Goal: Use online tool/utility: Utilize a website feature to perform a specific function

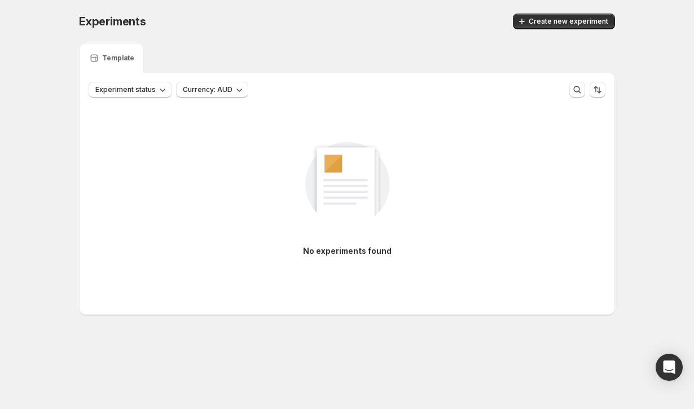
drag, startPoint x: 536, startPoint y: 2, endPoint x: 546, endPoint y: 25, distance: 24.5
click at [546, 25] on span "Create new experiment" at bounding box center [568, 21] width 80 height 9
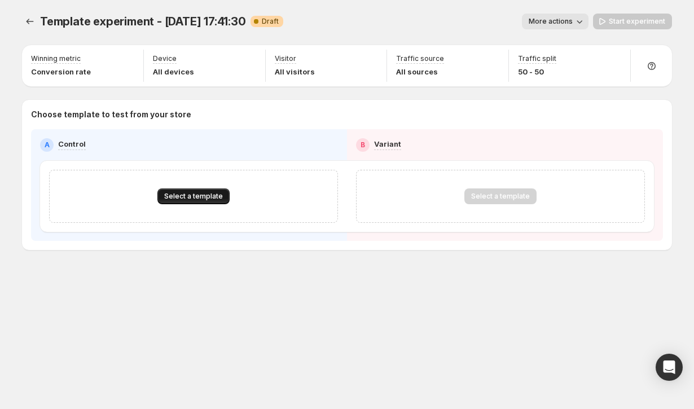
click at [180, 197] on span "Select a template" at bounding box center [193, 196] width 59 height 9
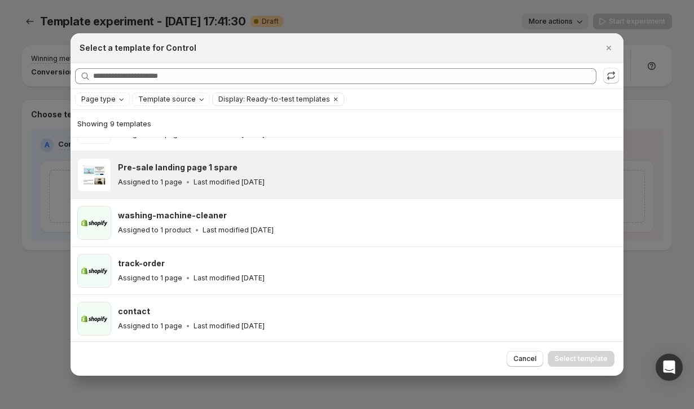
scroll to position [226, 0]
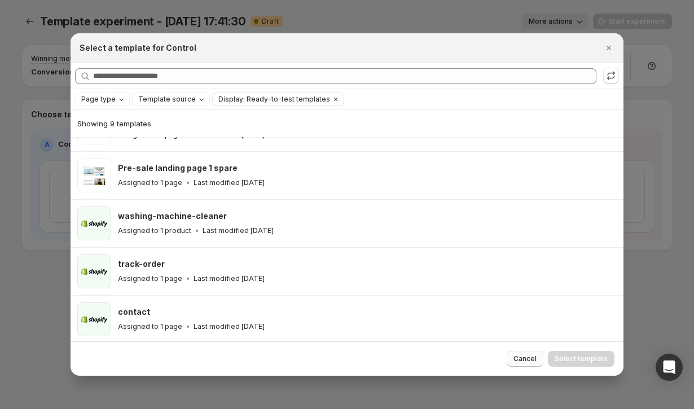
click at [524, 356] on span "Cancel" at bounding box center [524, 358] width 23 height 9
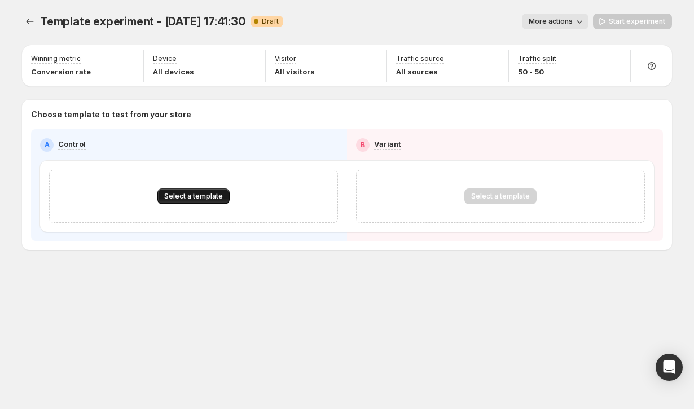
click at [186, 200] on span "Select a template" at bounding box center [193, 196] width 59 height 9
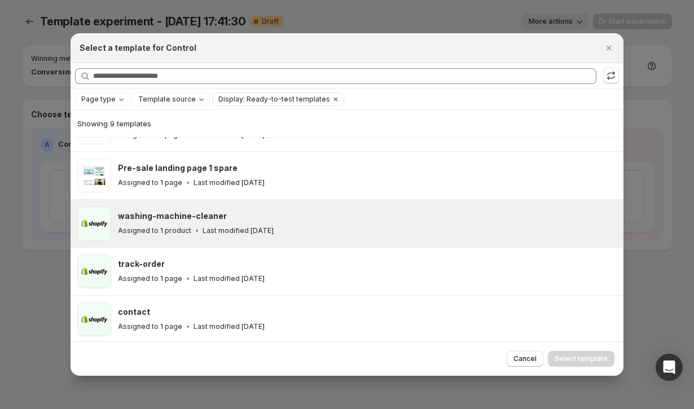
click at [143, 220] on h3 "washing-machine-cleaner" at bounding box center [172, 215] width 109 height 11
click at [586, 352] on button "Select template" at bounding box center [581, 359] width 67 height 16
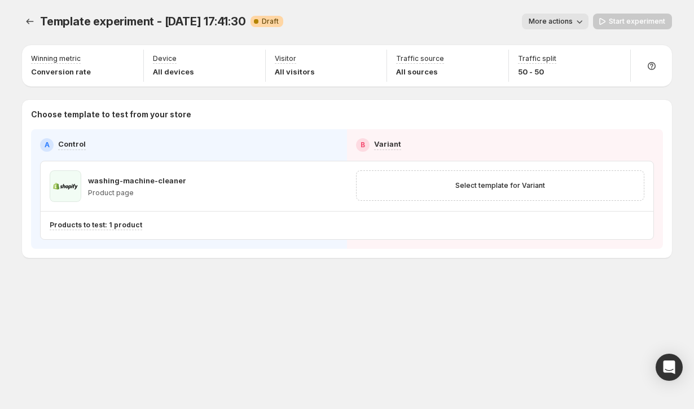
scroll to position [178, 0]
click at [495, 189] on span "Select template for Variant" at bounding box center [500, 185] width 90 height 9
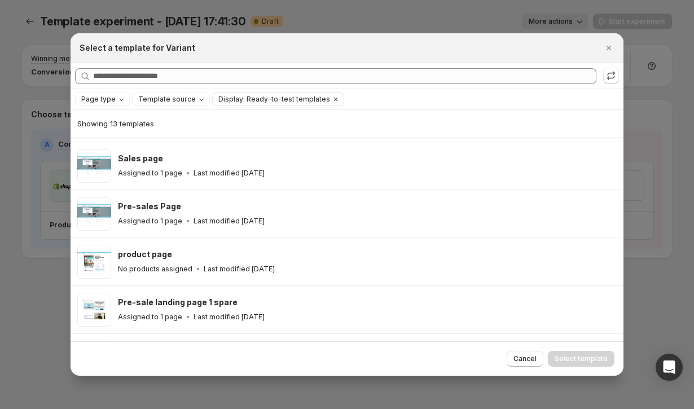
scroll to position [416, 0]
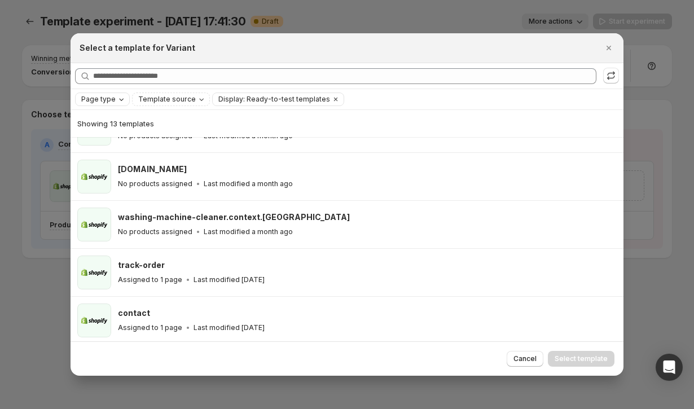
click at [108, 98] on span "Page type" at bounding box center [98, 99] width 34 height 9
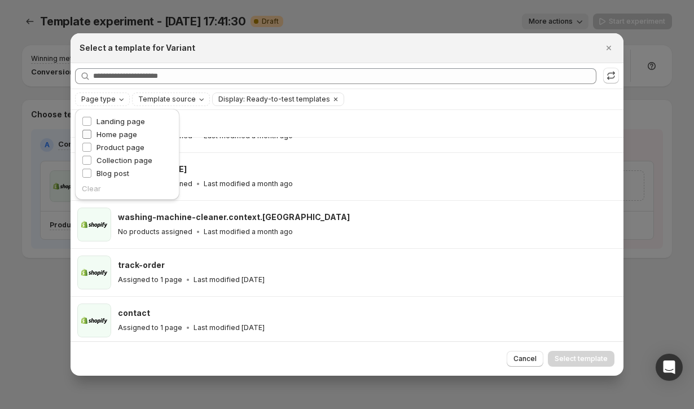
click at [105, 135] on span "Home page" at bounding box center [116, 134] width 41 height 9
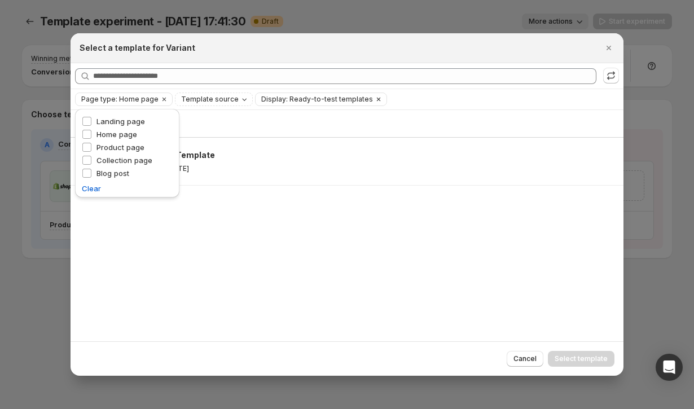
click at [288, 101] on span "Display: Ready-to-test templates" at bounding box center [317, 99] width 112 height 9
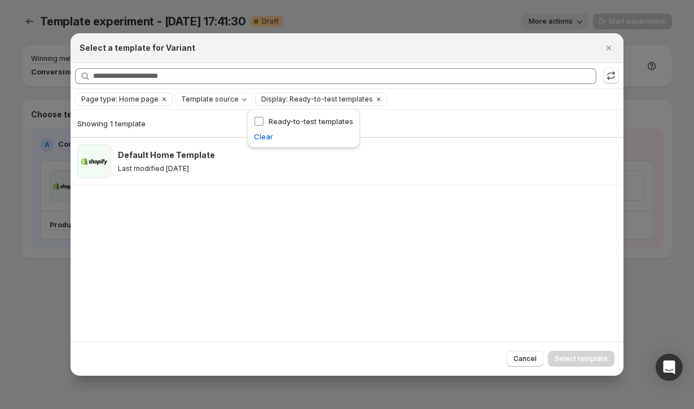
click at [271, 120] on span "Ready-to-test templates" at bounding box center [310, 121] width 85 height 9
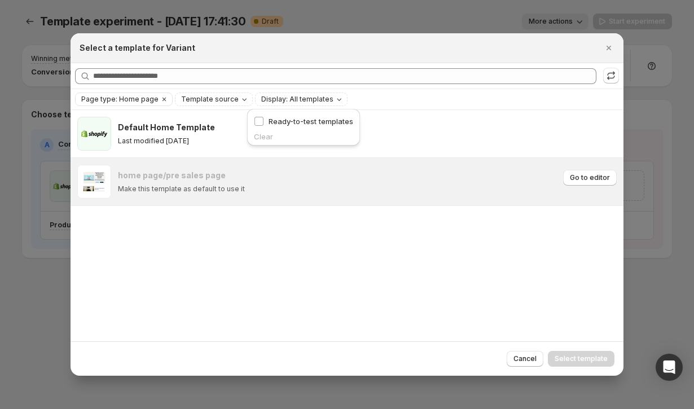
click at [331, 186] on div "Make this template as default to use it" at bounding box center [339, 188] width 442 height 9
click at [517, 356] on span "Cancel" at bounding box center [524, 358] width 23 height 9
